Goal: Navigation & Orientation: Find specific page/section

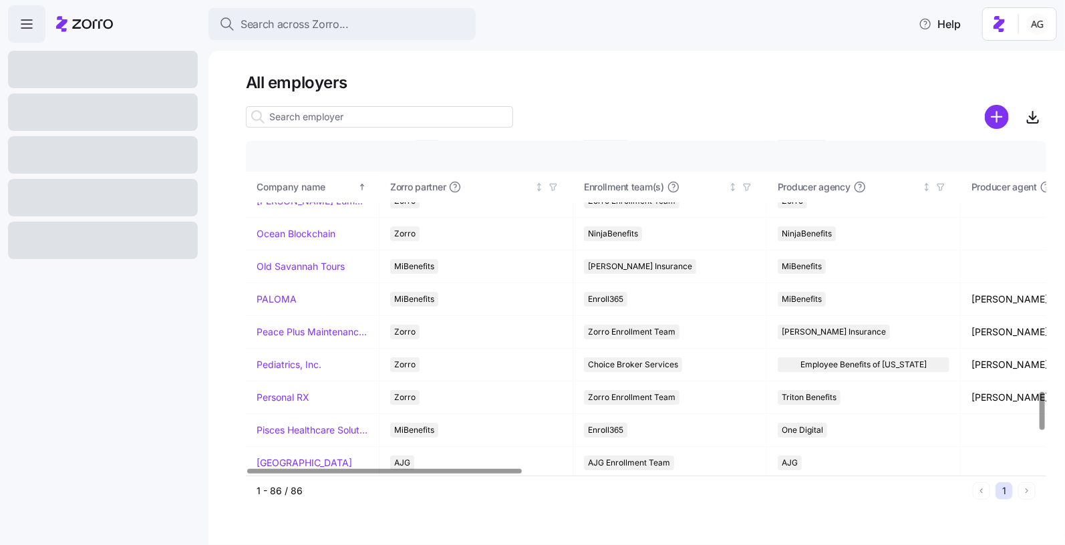
scroll to position [2515, 0]
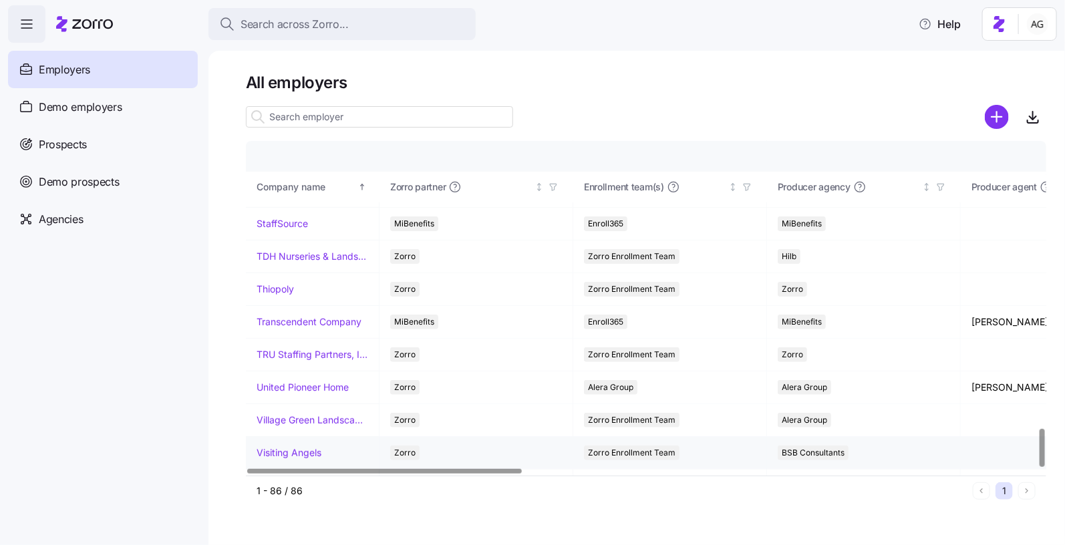
click at [273, 446] on link "Visiting Angels" at bounding box center [289, 452] width 65 height 13
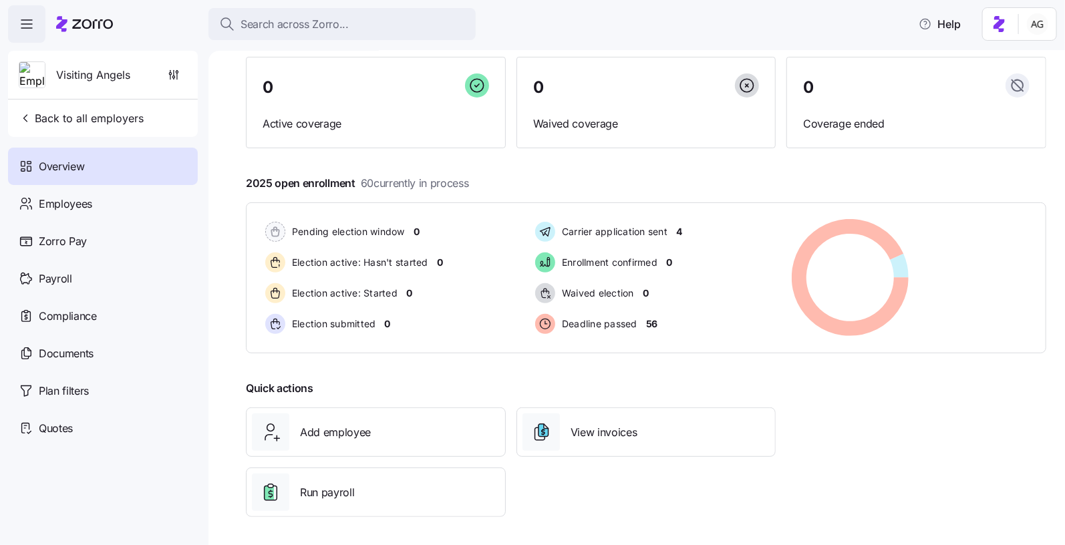
scroll to position [110, 0]
click at [677, 231] on span "4" at bounding box center [679, 230] width 6 height 13
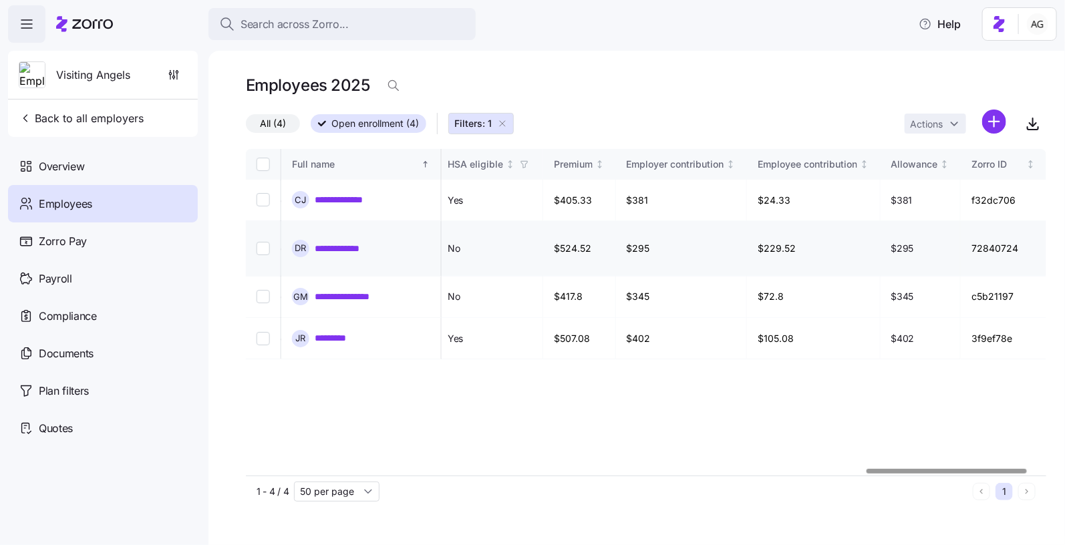
scroll to position [0, 3189]
click at [64, 170] on span "Overview" at bounding box center [61, 166] width 45 height 17
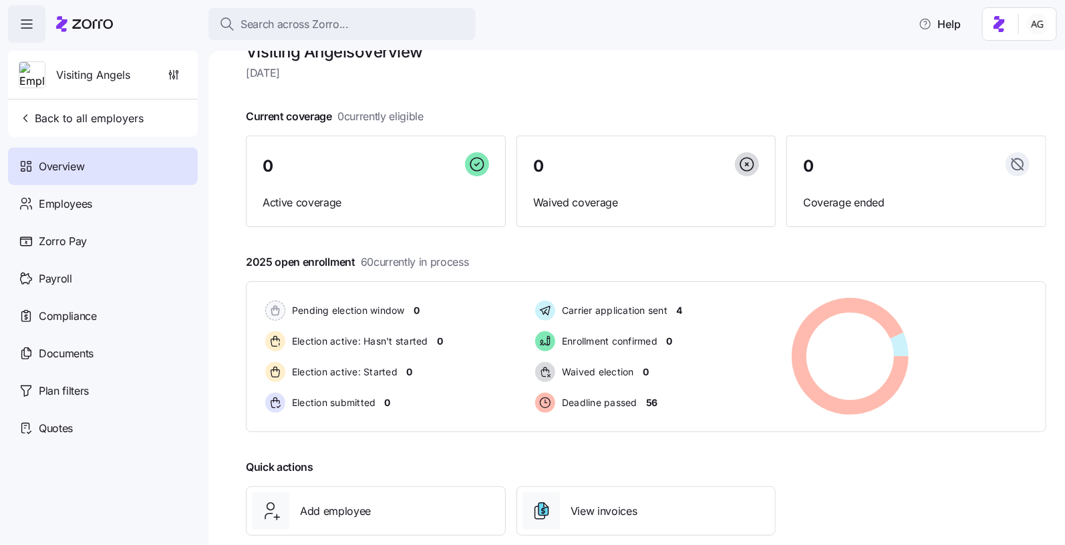
scroll to position [30, 0]
